Goal: Navigation & Orientation: Find specific page/section

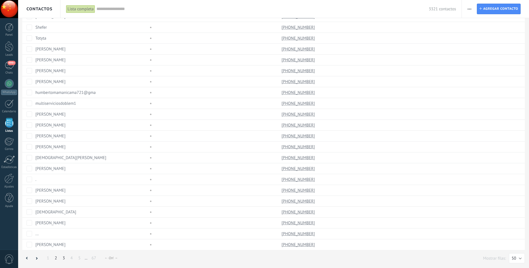
click at [64, 260] on link "3" at bounding box center [64, 258] width 8 height 11
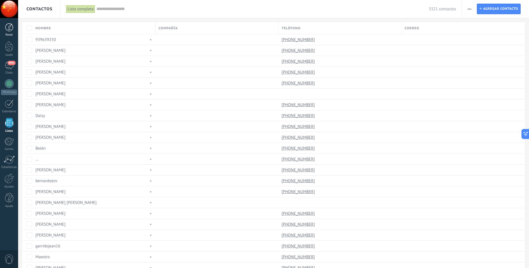
click at [7, 33] on link "Panel" at bounding box center [9, 30] width 18 height 14
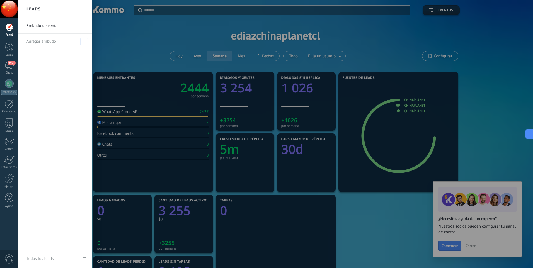
click at [349, 147] on div at bounding box center [284, 134] width 533 height 268
